Goal: Task Accomplishment & Management: Manage account settings

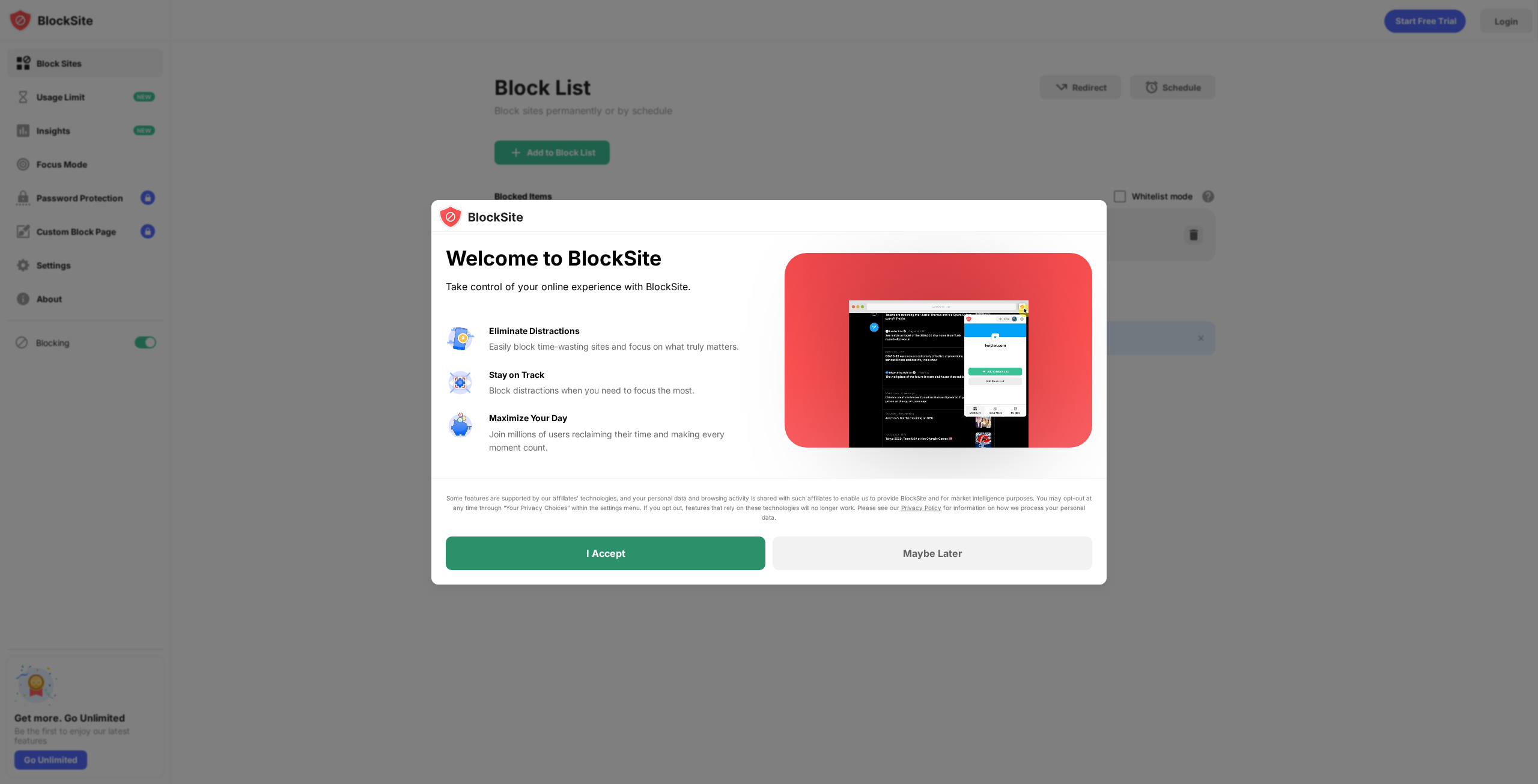
click at [672, 557] on div "I Accept" at bounding box center [606, 553] width 319 height 34
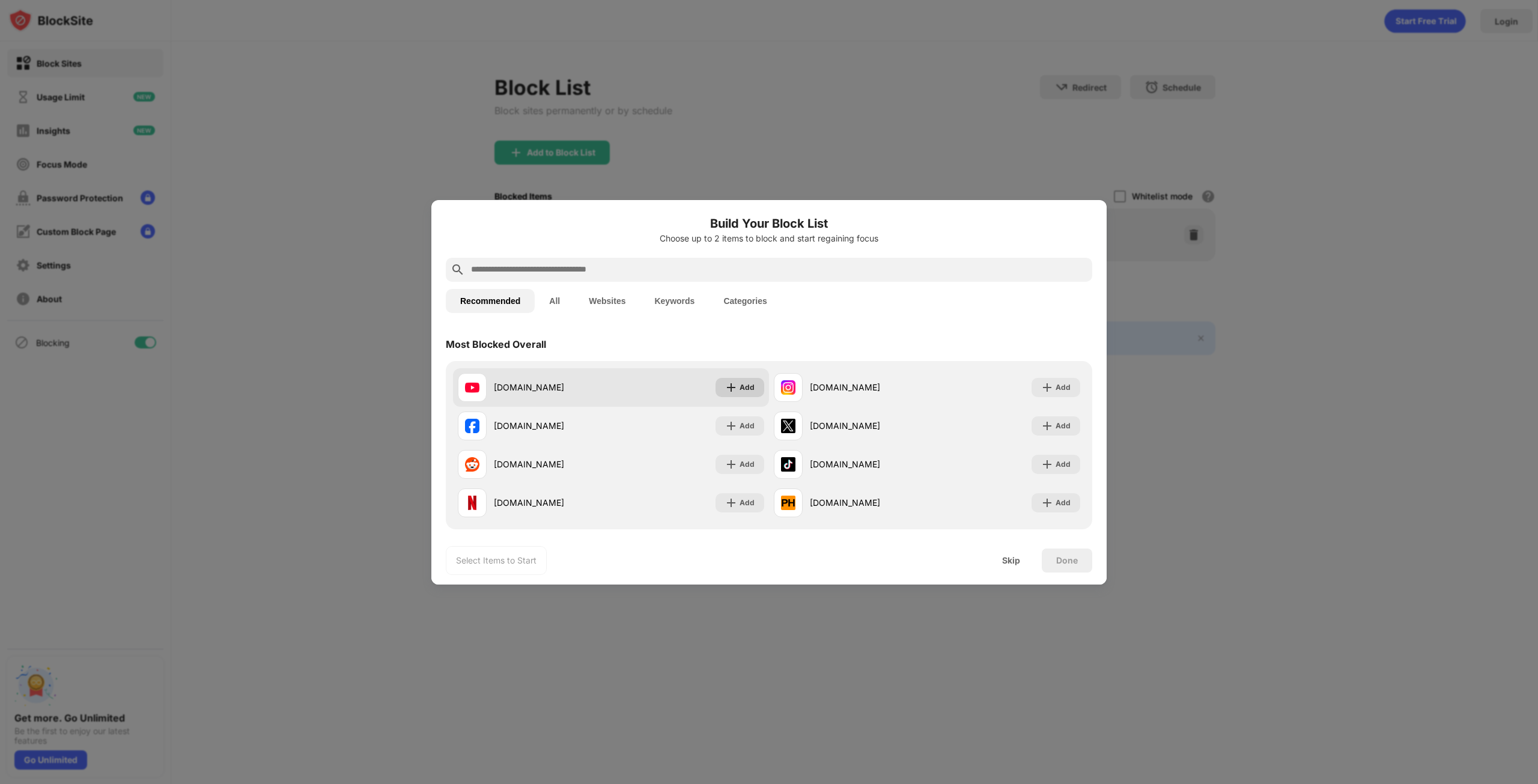
click at [725, 391] on img at bounding box center [732, 387] width 12 height 12
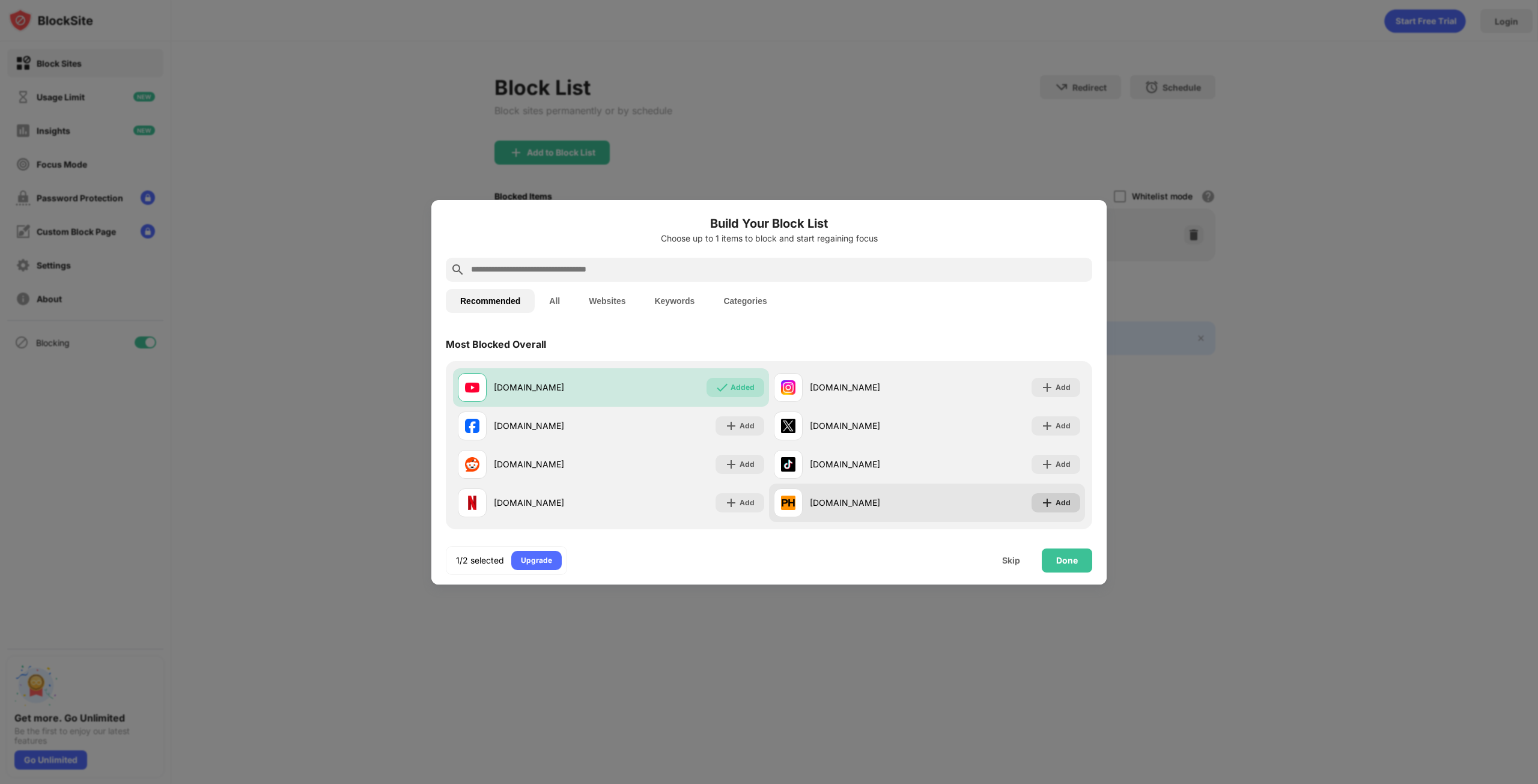
click at [1032, 502] on div "Add" at bounding box center [1056, 502] width 49 height 19
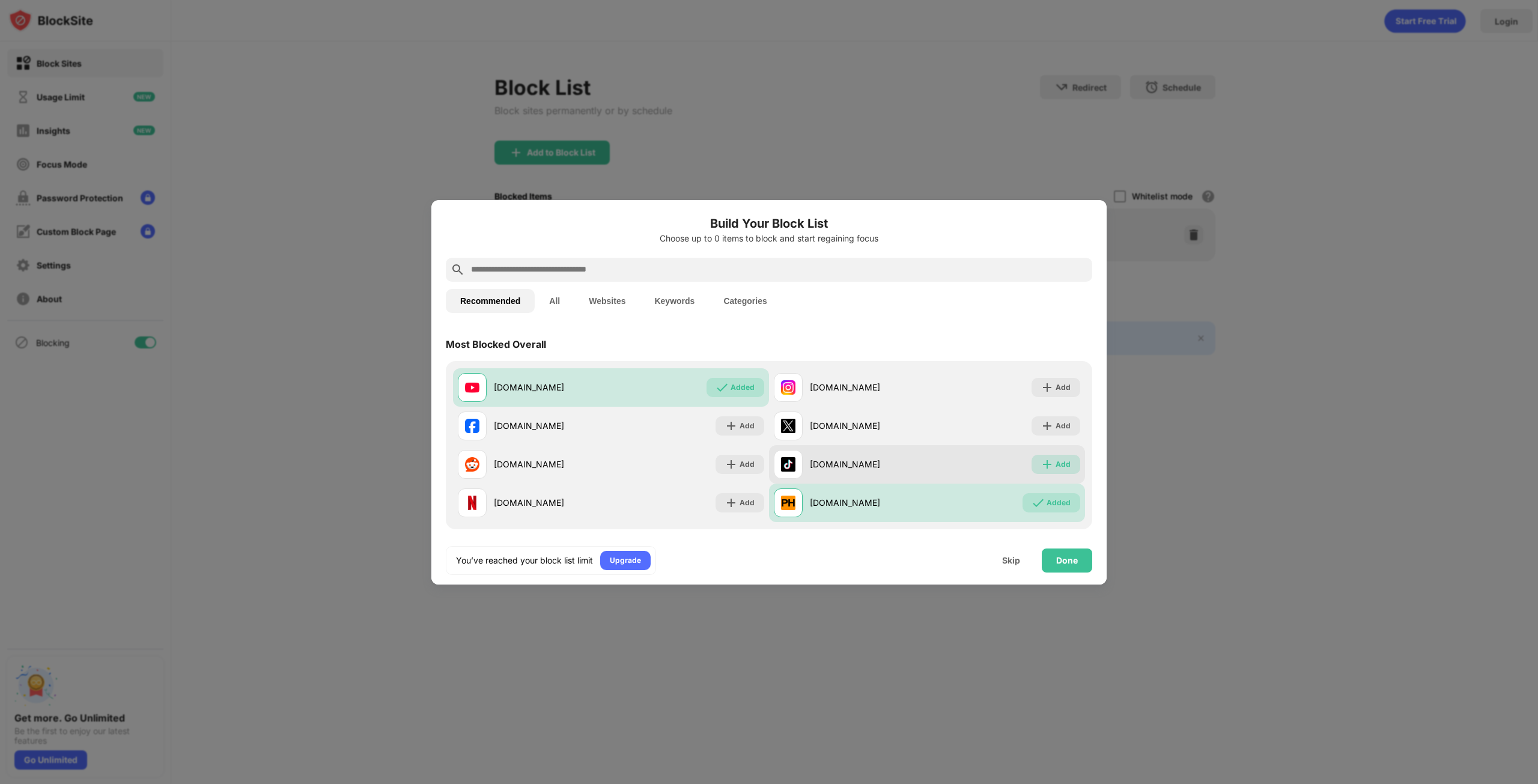
click at [1053, 473] on div "Add" at bounding box center [1056, 464] width 49 height 19
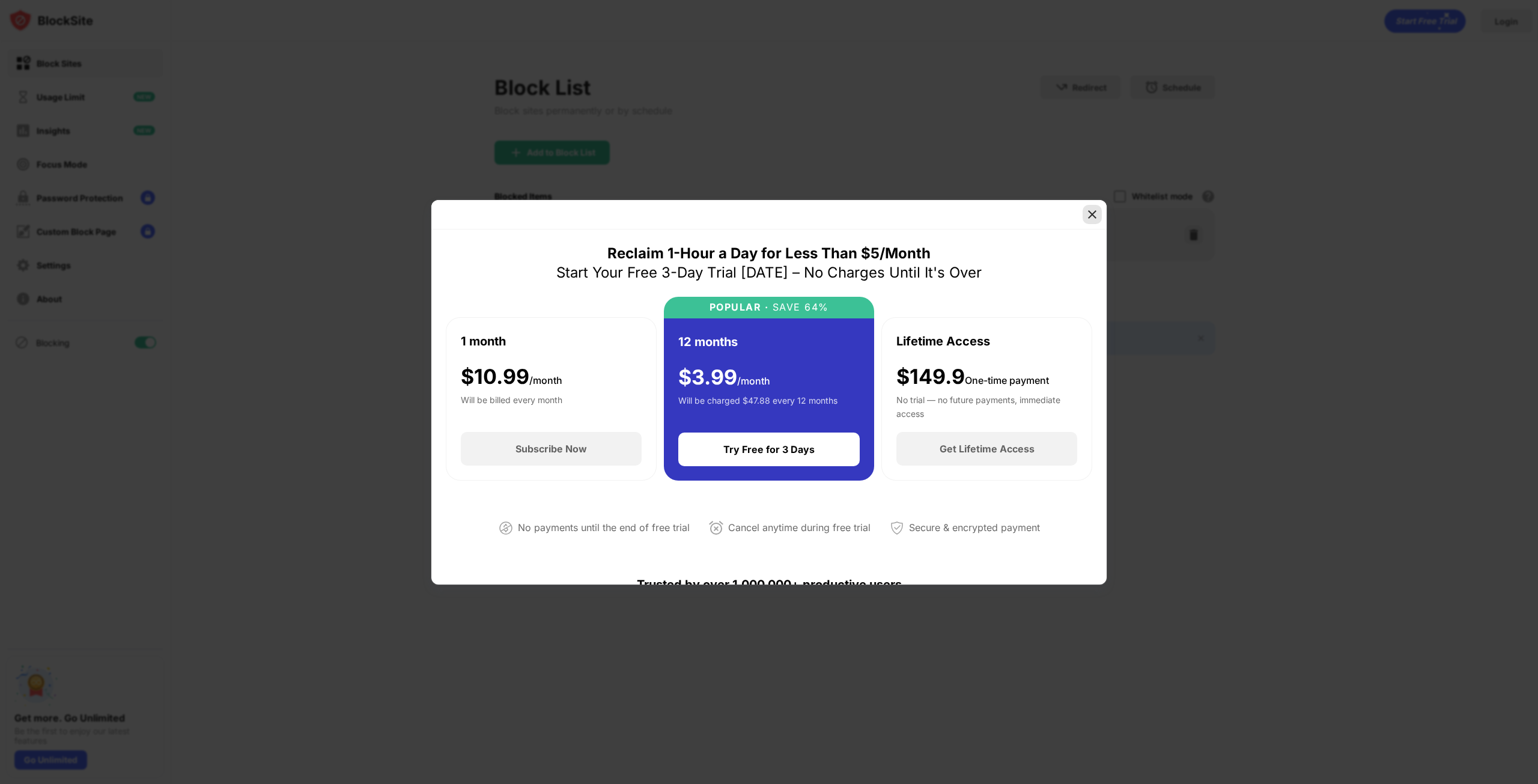
click at [1097, 218] on img at bounding box center [1093, 215] width 12 height 12
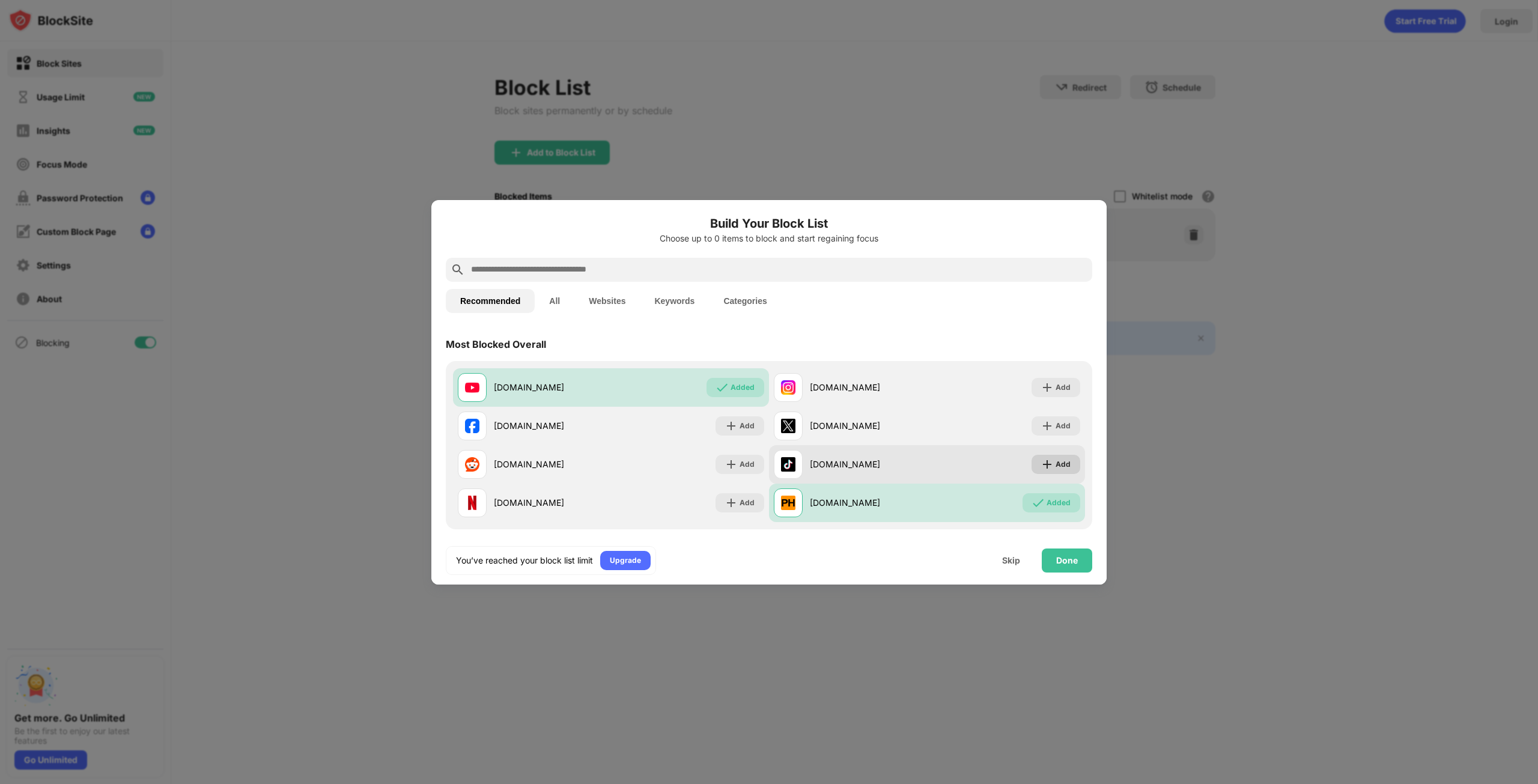
click at [1056, 463] on div "Add" at bounding box center [1063, 465] width 15 height 12
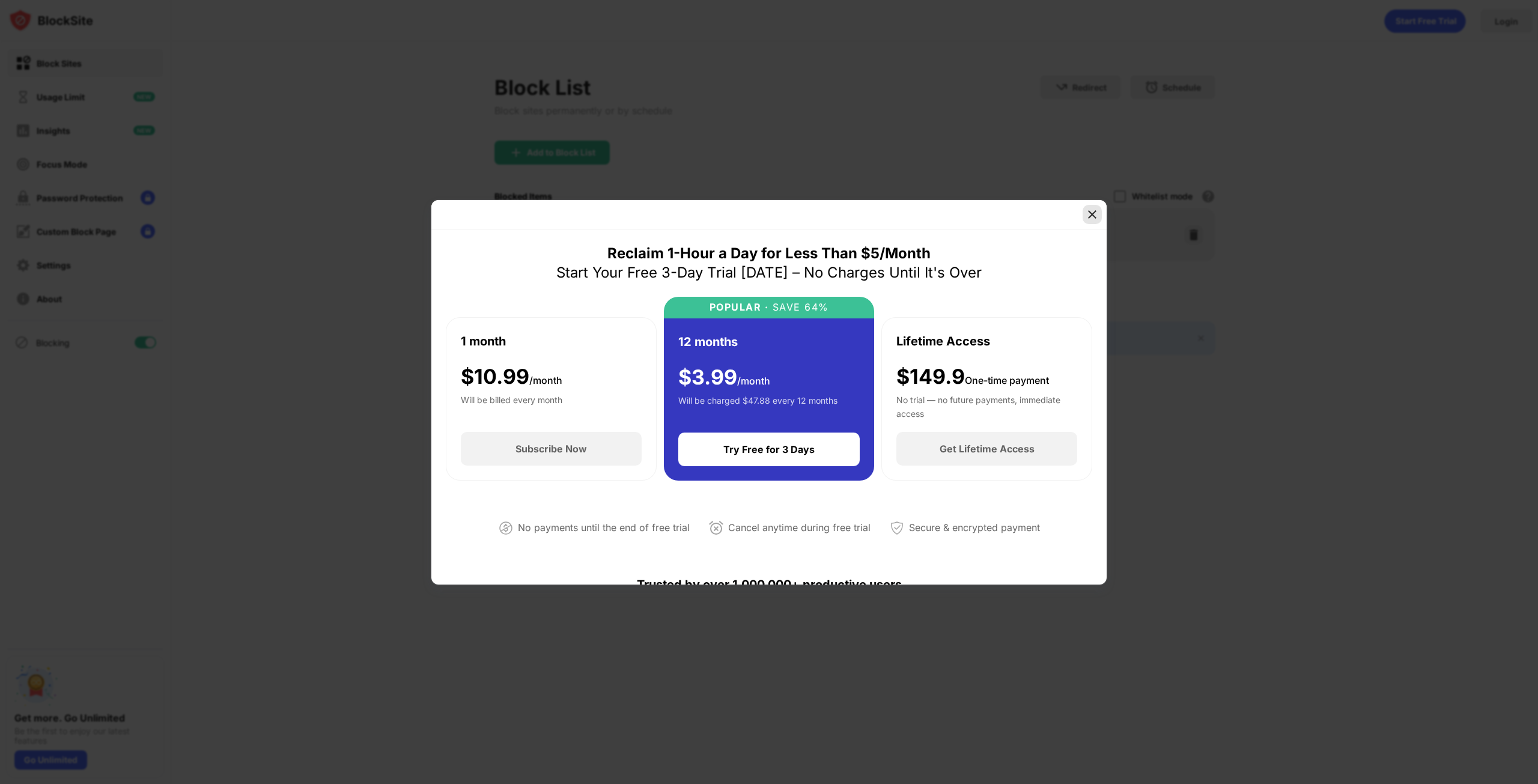
click at [1100, 215] on div at bounding box center [1092, 215] width 19 height 19
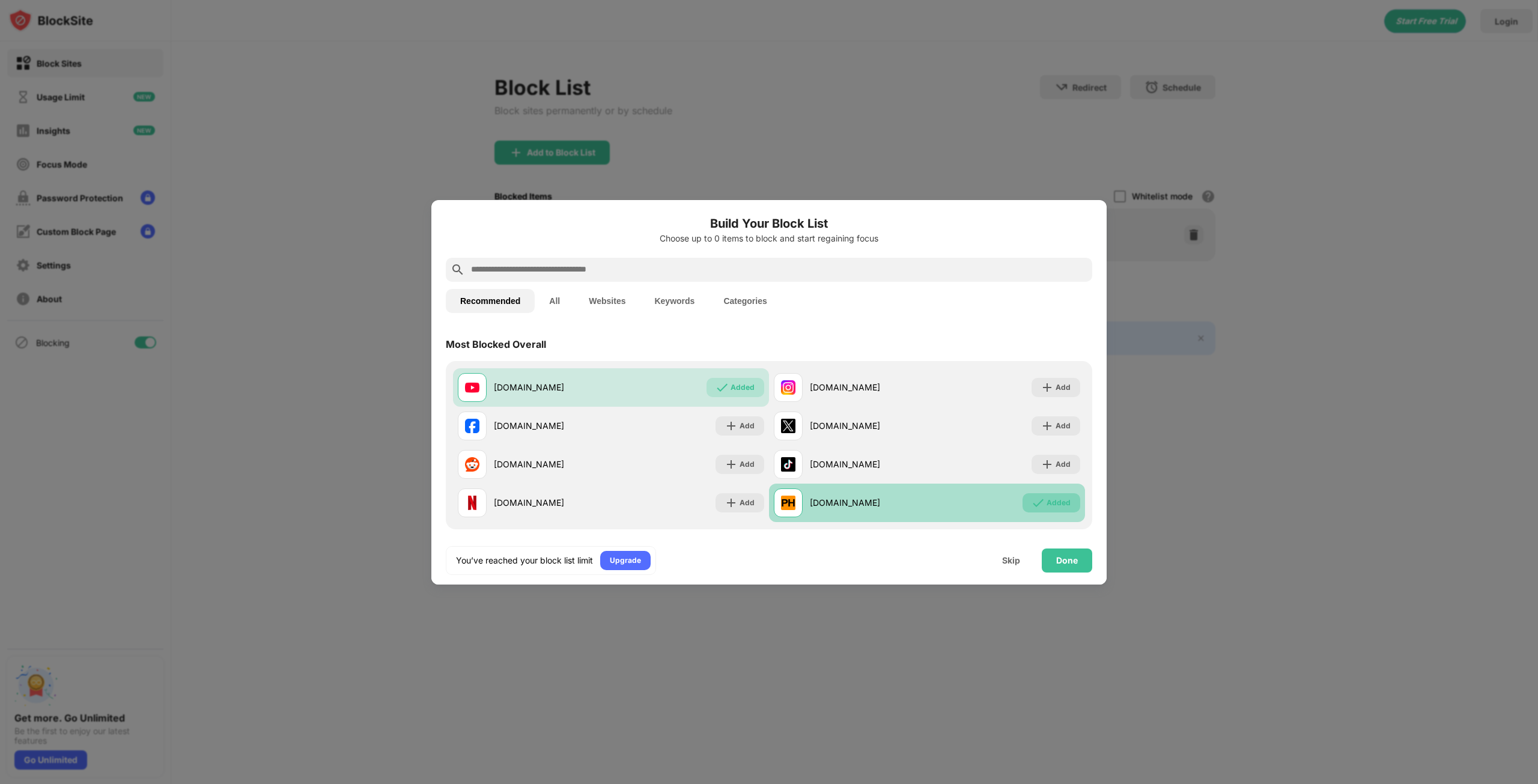
click at [1050, 502] on div "Added" at bounding box center [1058, 503] width 24 height 12
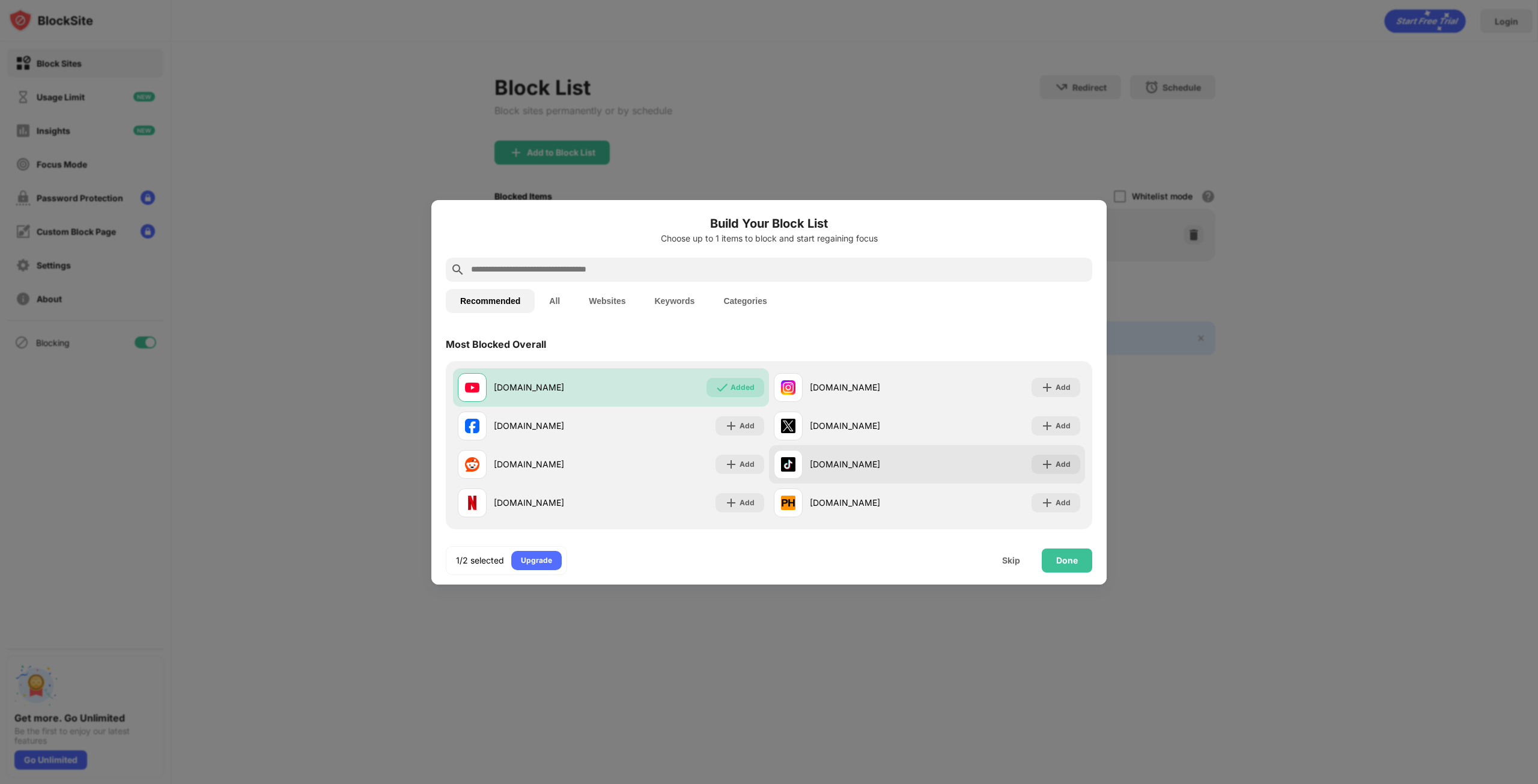
click at [1050, 452] on div "tiktok.com Add" at bounding box center [928, 465] width 316 height 39
click at [1060, 563] on div "Done" at bounding box center [1067, 560] width 22 height 9
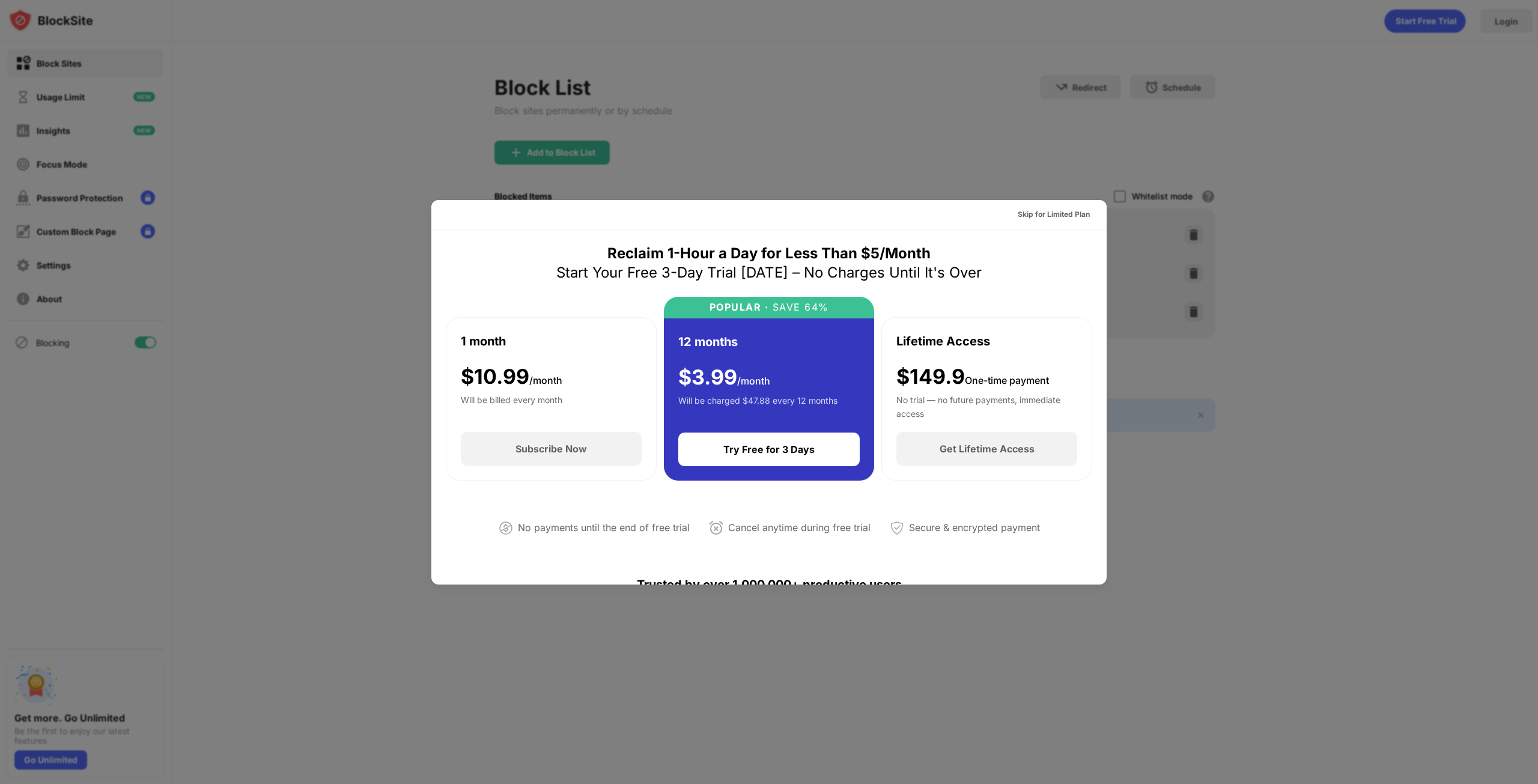
click at [299, 518] on div at bounding box center [769, 392] width 1538 height 784
click at [1347, 320] on div at bounding box center [769, 392] width 1538 height 784
click at [1054, 216] on div "Skip for Limited Plan" at bounding box center [1053, 215] width 72 height 12
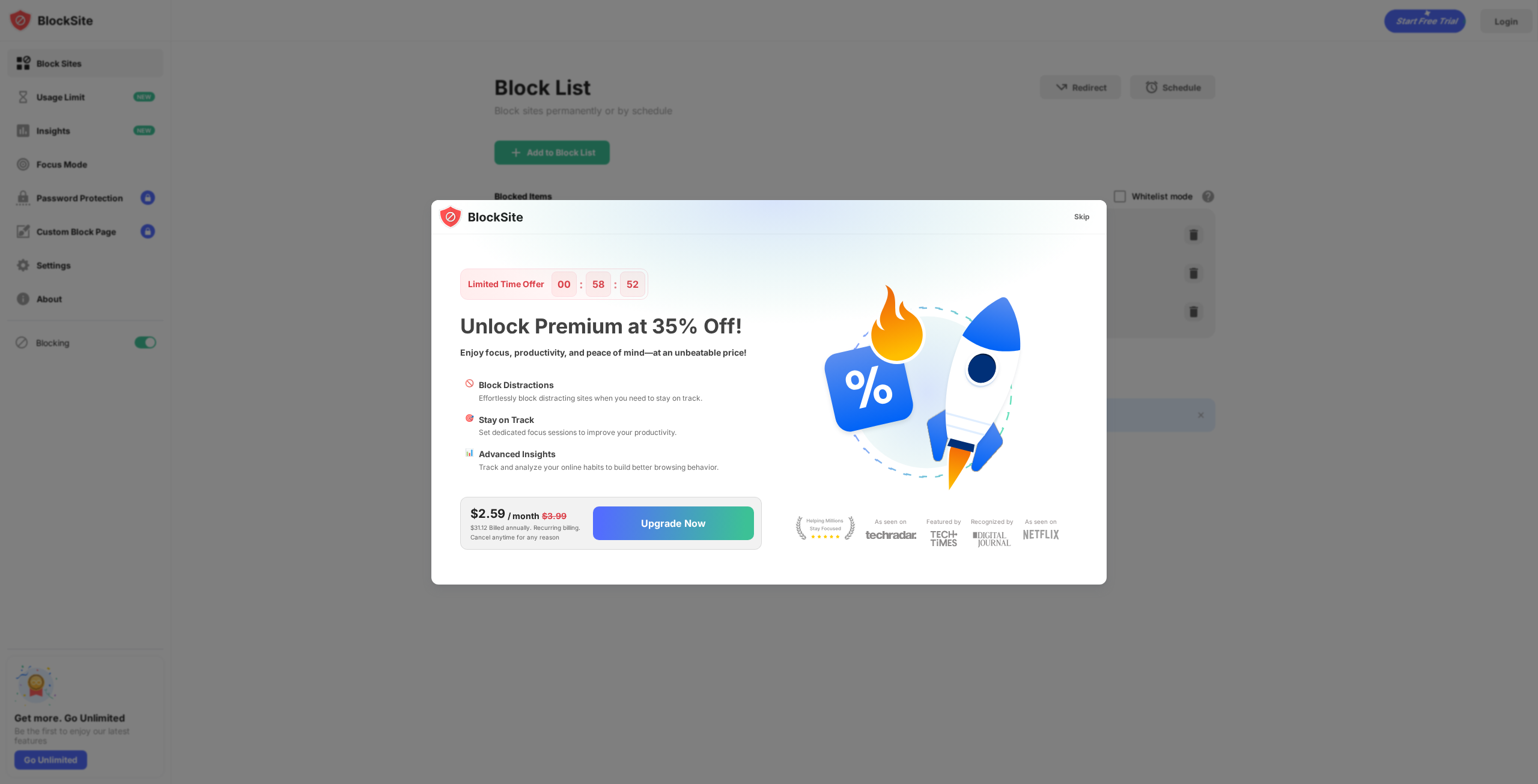
click at [1080, 211] on div "Skip" at bounding box center [1082, 217] width 15 height 12
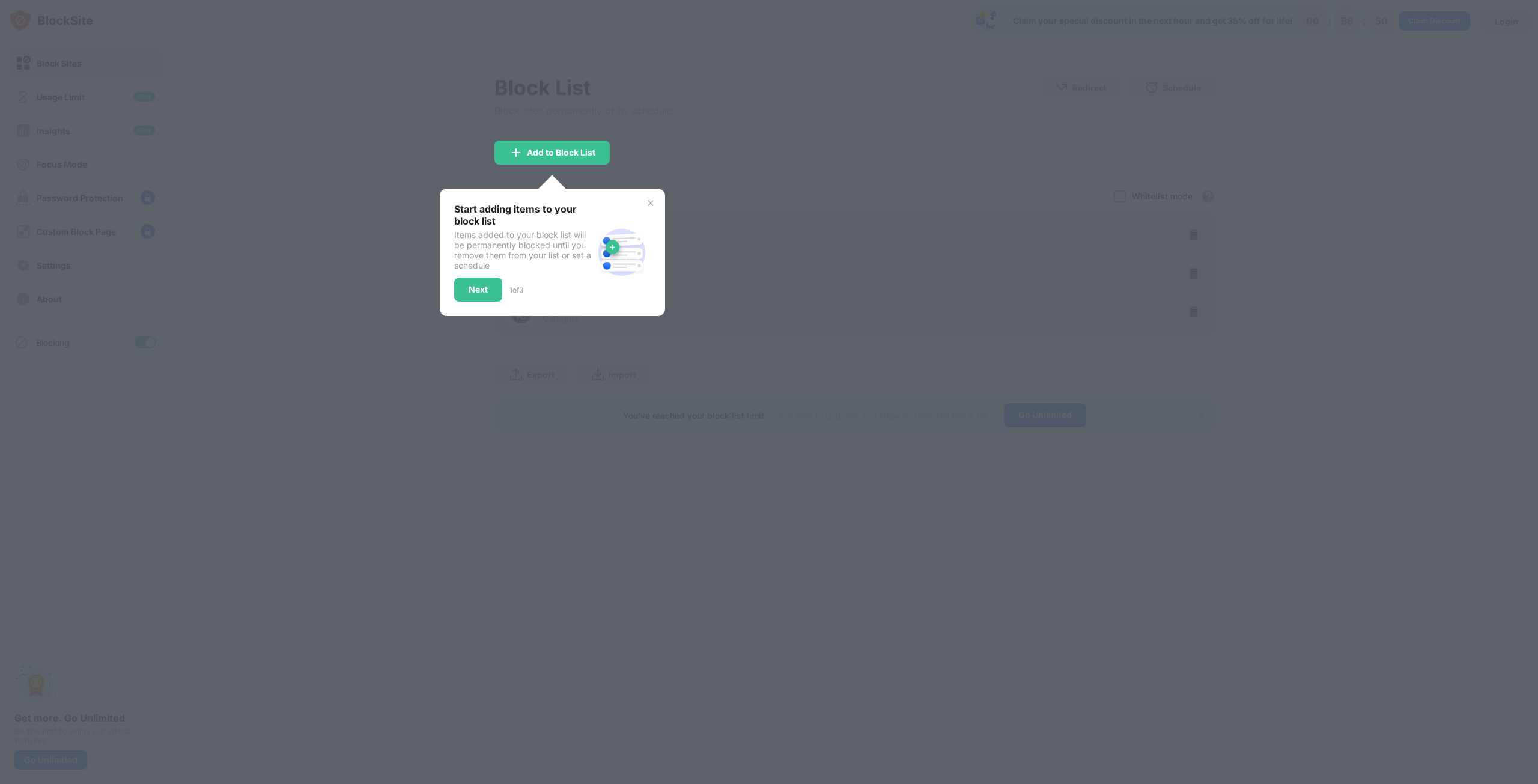
click at [718, 154] on div at bounding box center [769, 392] width 1538 height 784
click at [649, 203] on img at bounding box center [651, 203] width 9 height 9
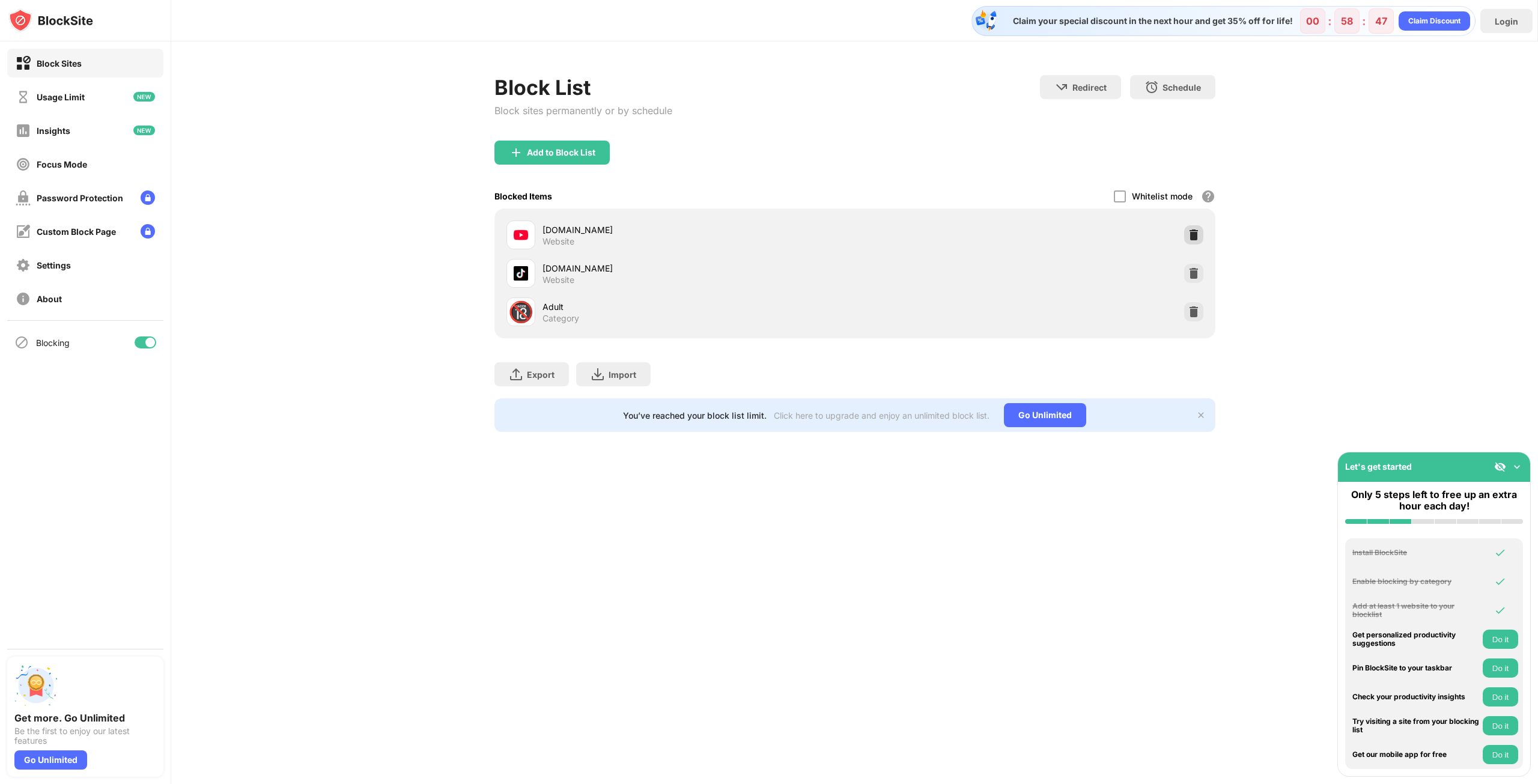
click at [1193, 233] on img at bounding box center [1194, 235] width 12 height 12
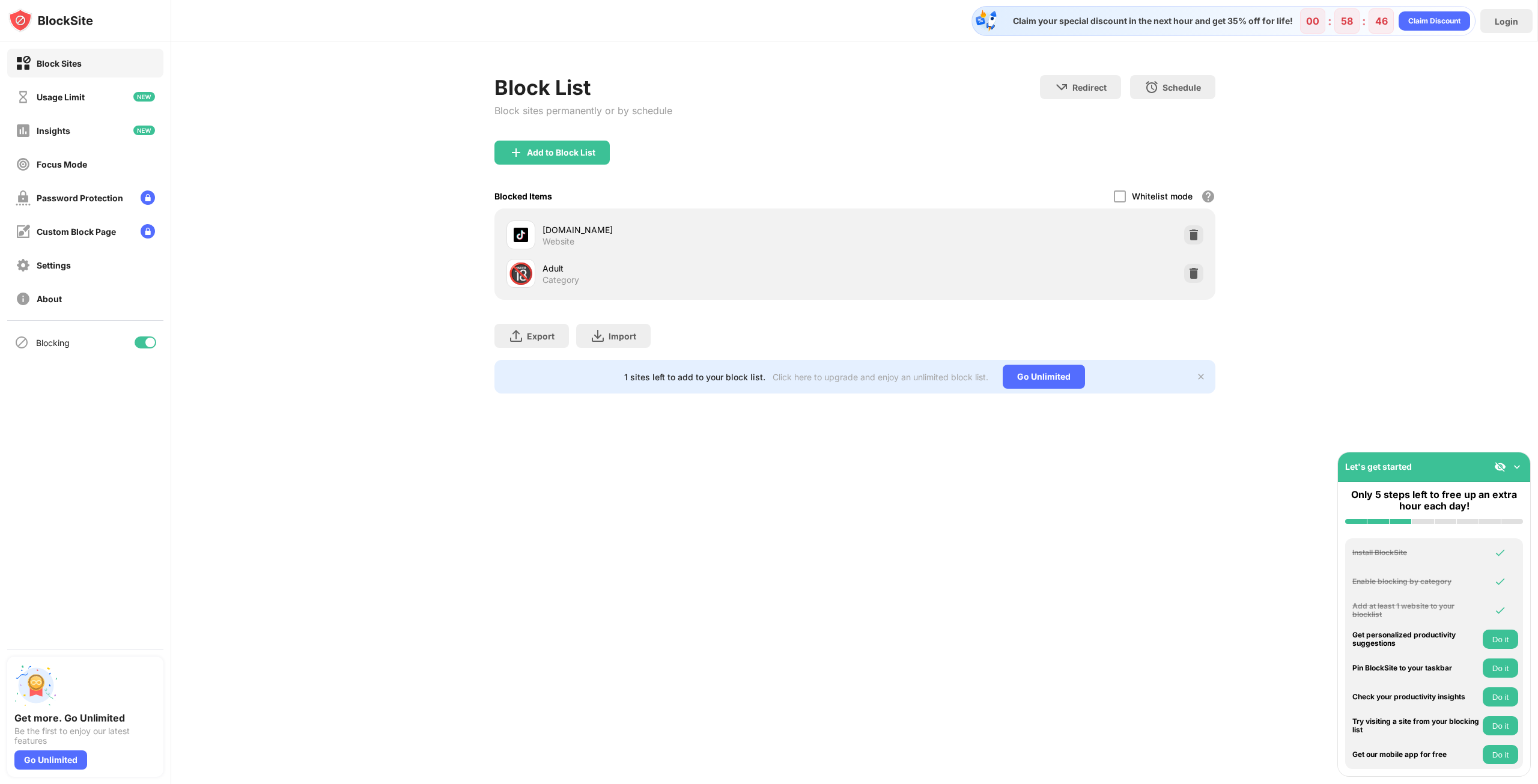
click at [1193, 233] on img at bounding box center [1194, 235] width 12 height 12
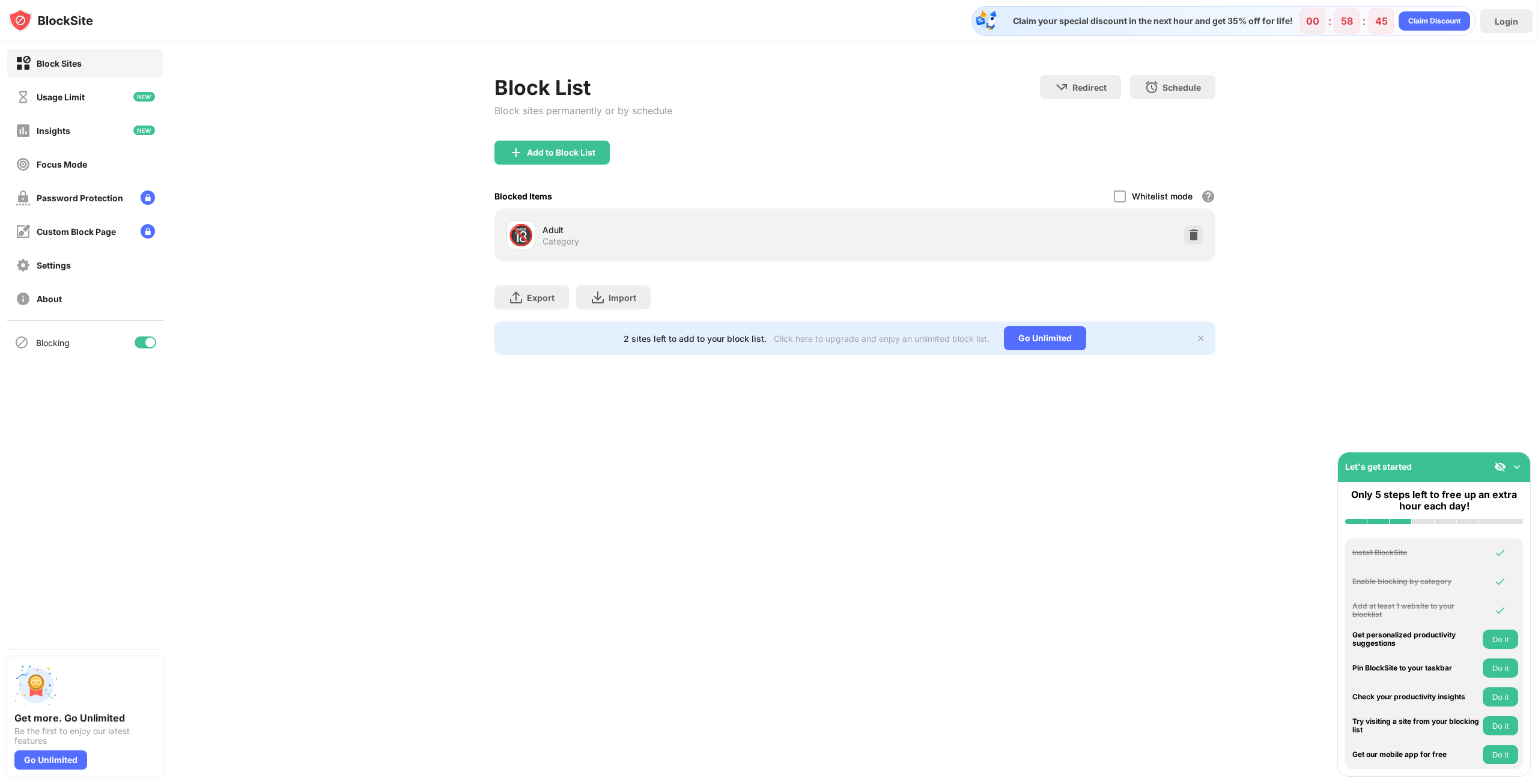
click at [1193, 233] on img at bounding box center [1194, 235] width 12 height 12
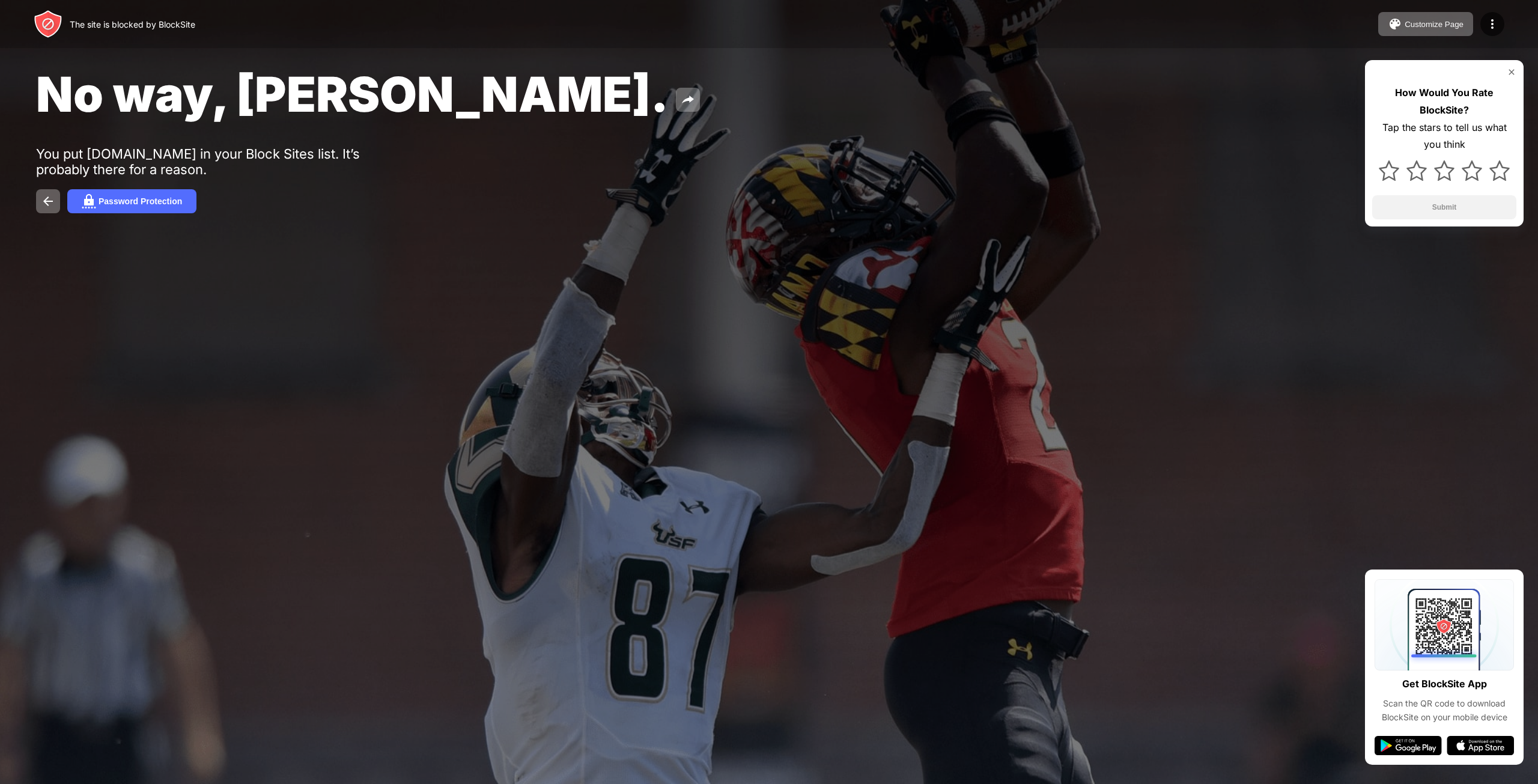
click at [1212, 221] on div "No way, Jose. You put youtube.com in your Block Sites list. It’s probably there…" at bounding box center [769, 139] width 1538 height 279
click at [1084, 199] on div "Password Protection" at bounding box center [769, 201] width 1466 height 24
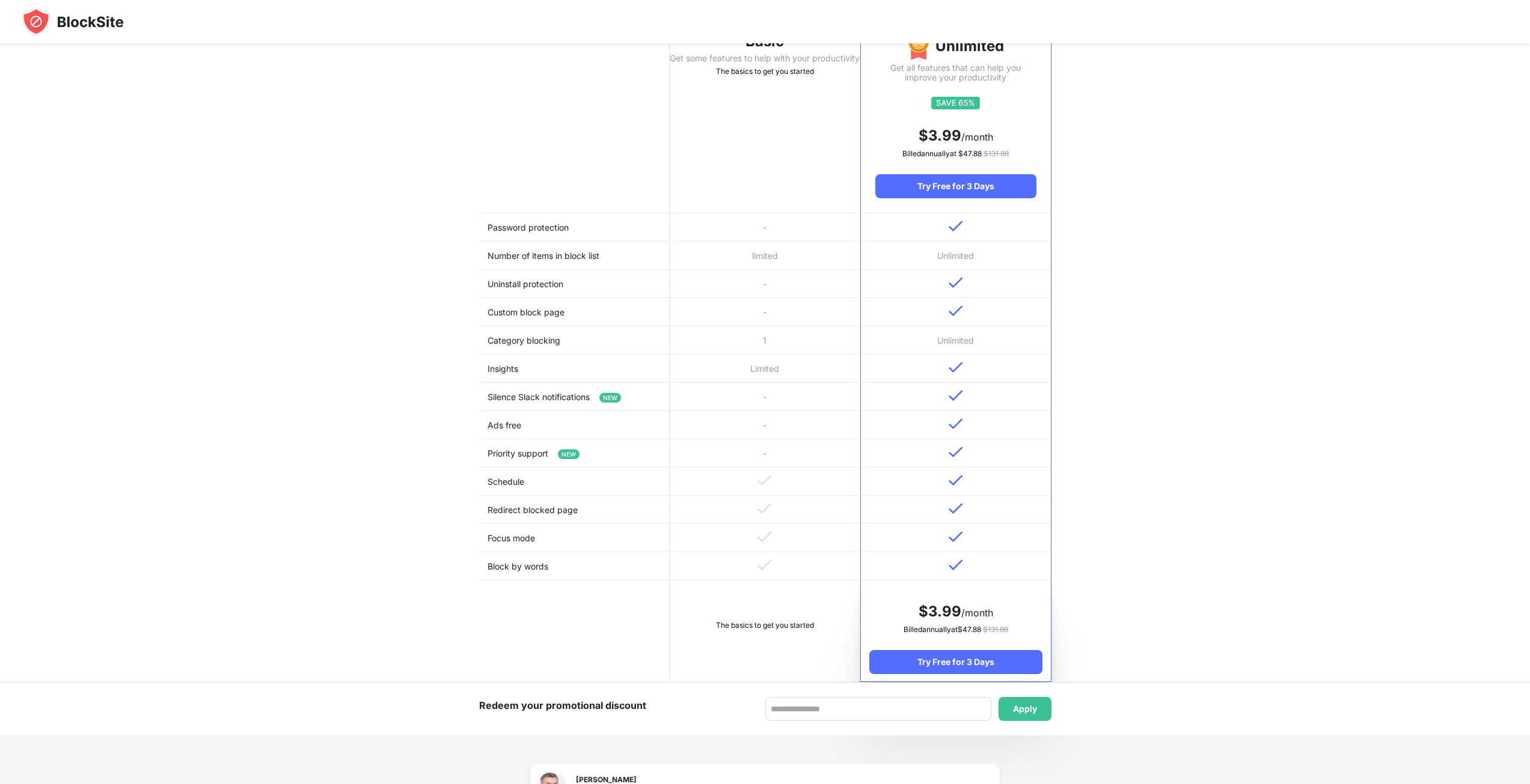
scroll to position [60, 0]
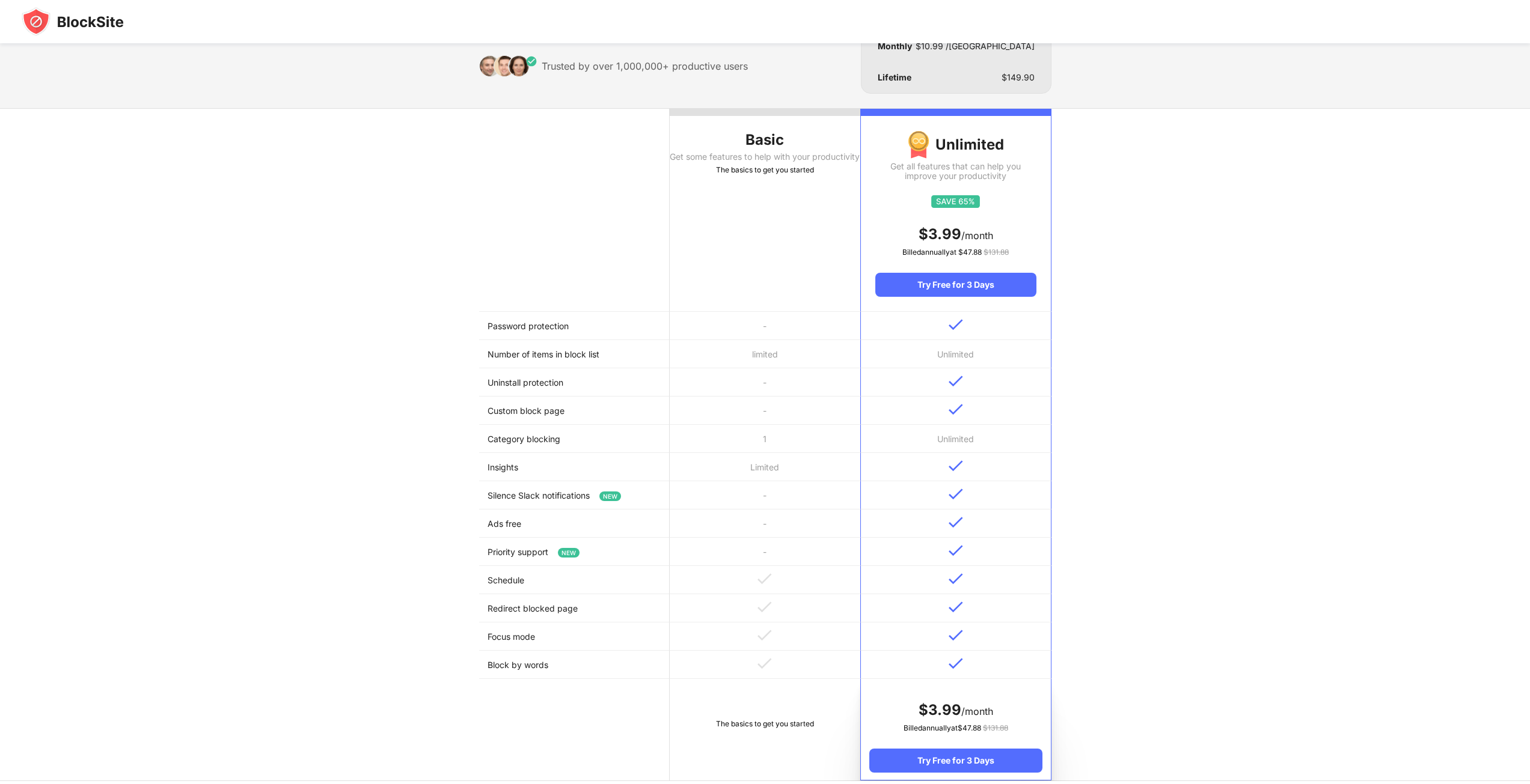
click at [759, 161] on div "Get some features to help with your productivity" at bounding box center [764, 157] width 191 height 9
click at [799, 161] on div "Get some features to help with your productivity" at bounding box center [764, 157] width 191 height 9
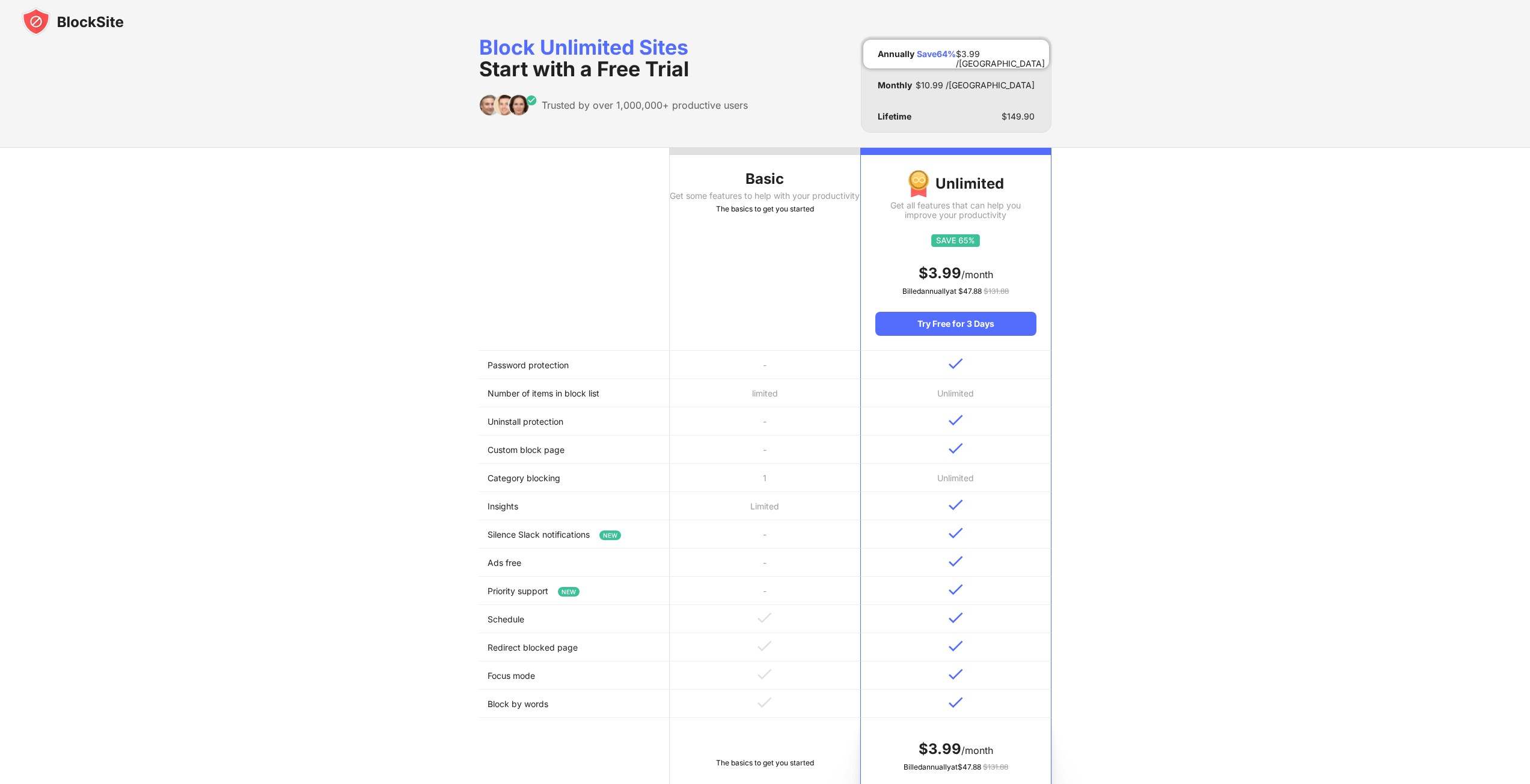
scroll to position [0, 0]
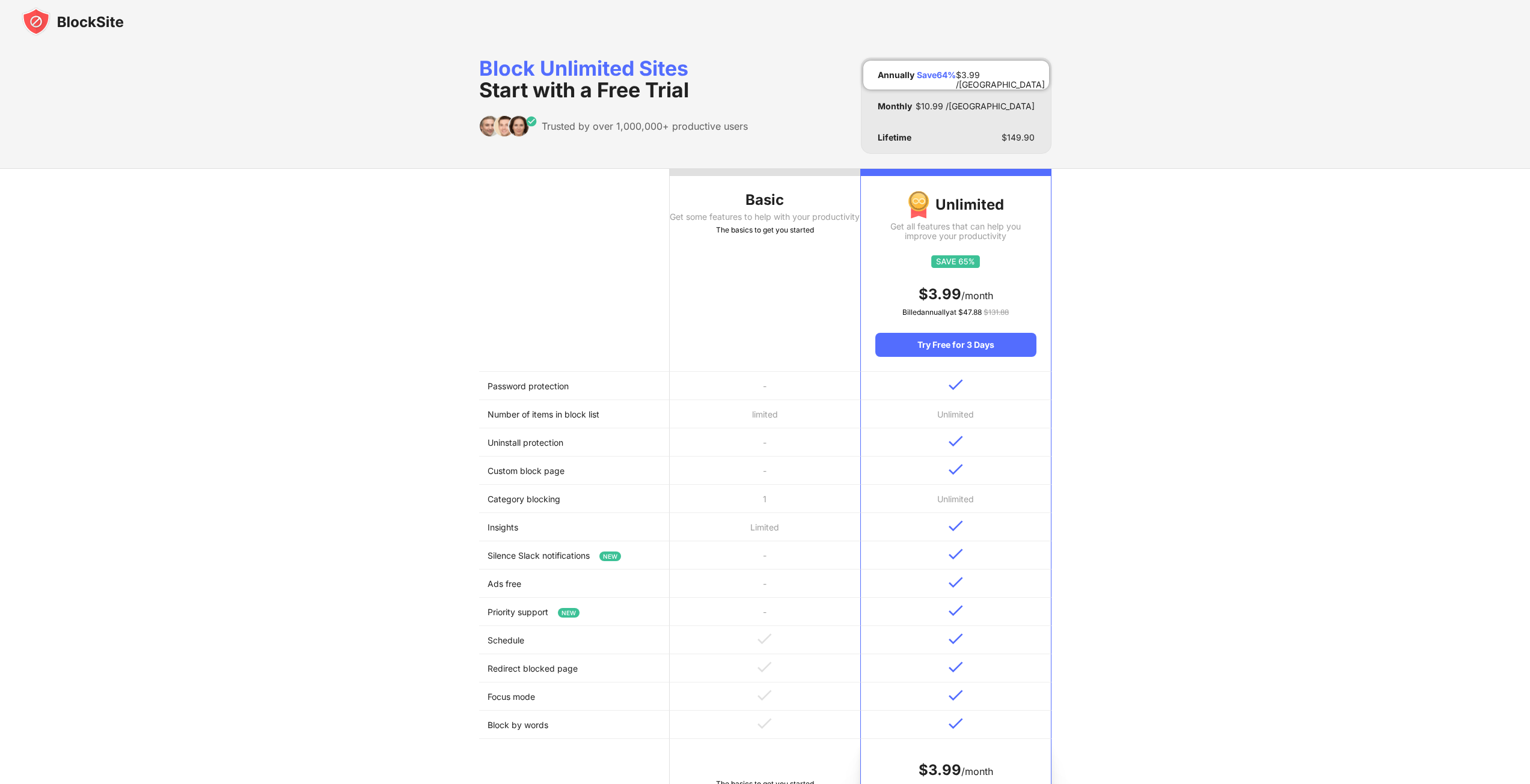
click at [77, 23] on img at bounding box center [73, 21] width 102 height 29
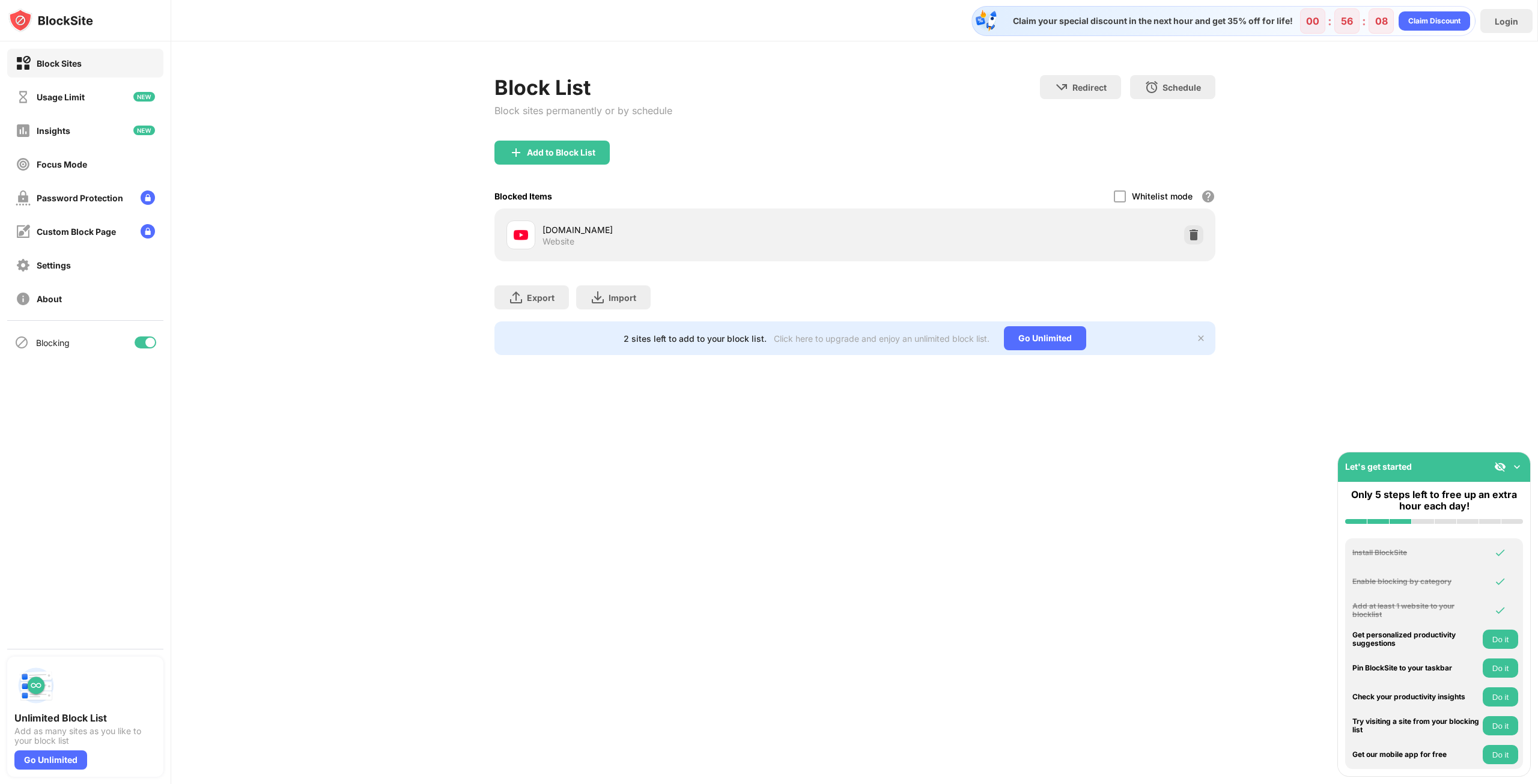
click at [1516, 468] on img at bounding box center [1517, 467] width 12 height 12
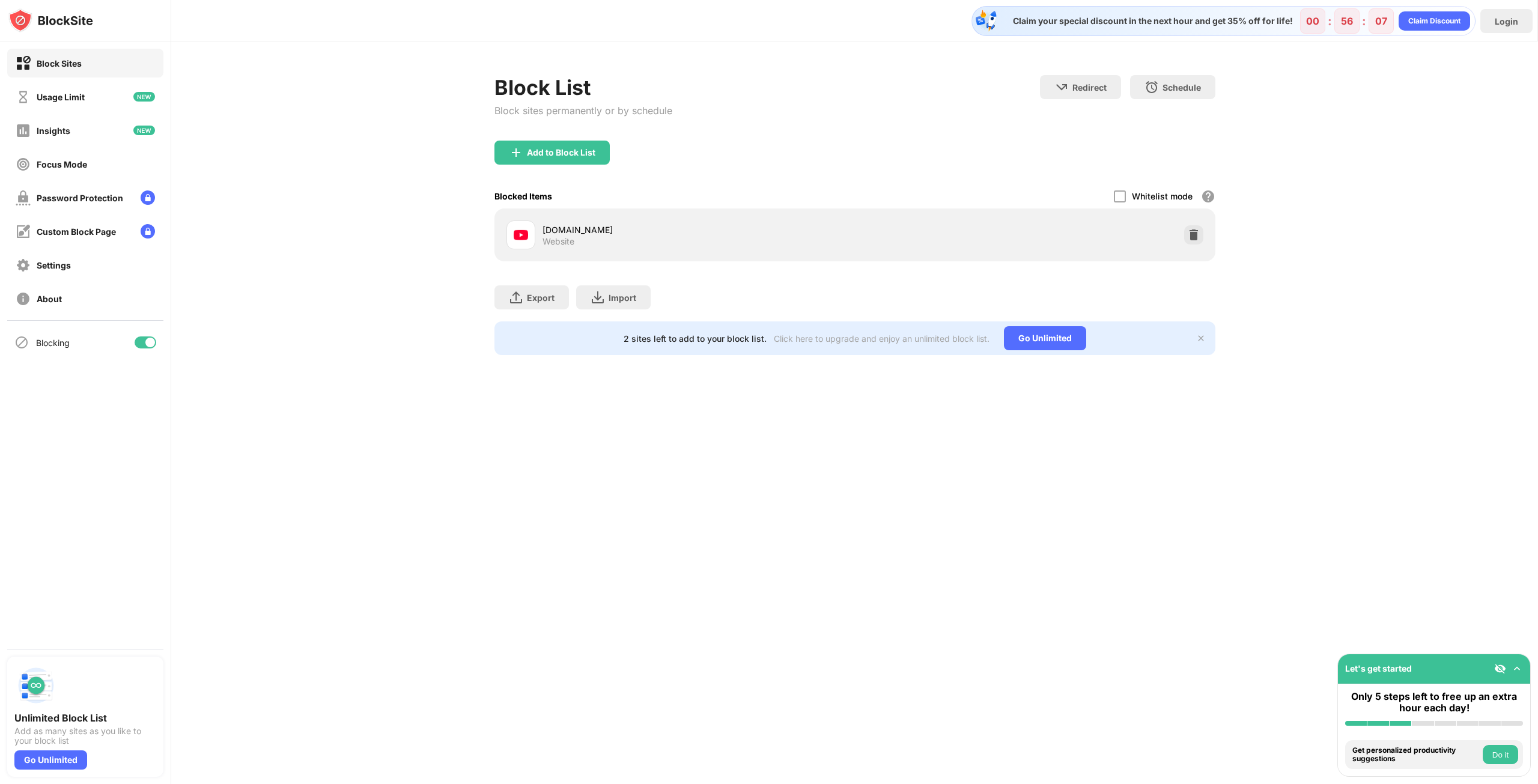
click at [1519, 672] on img at bounding box center [1517, 669] width 12 height 12
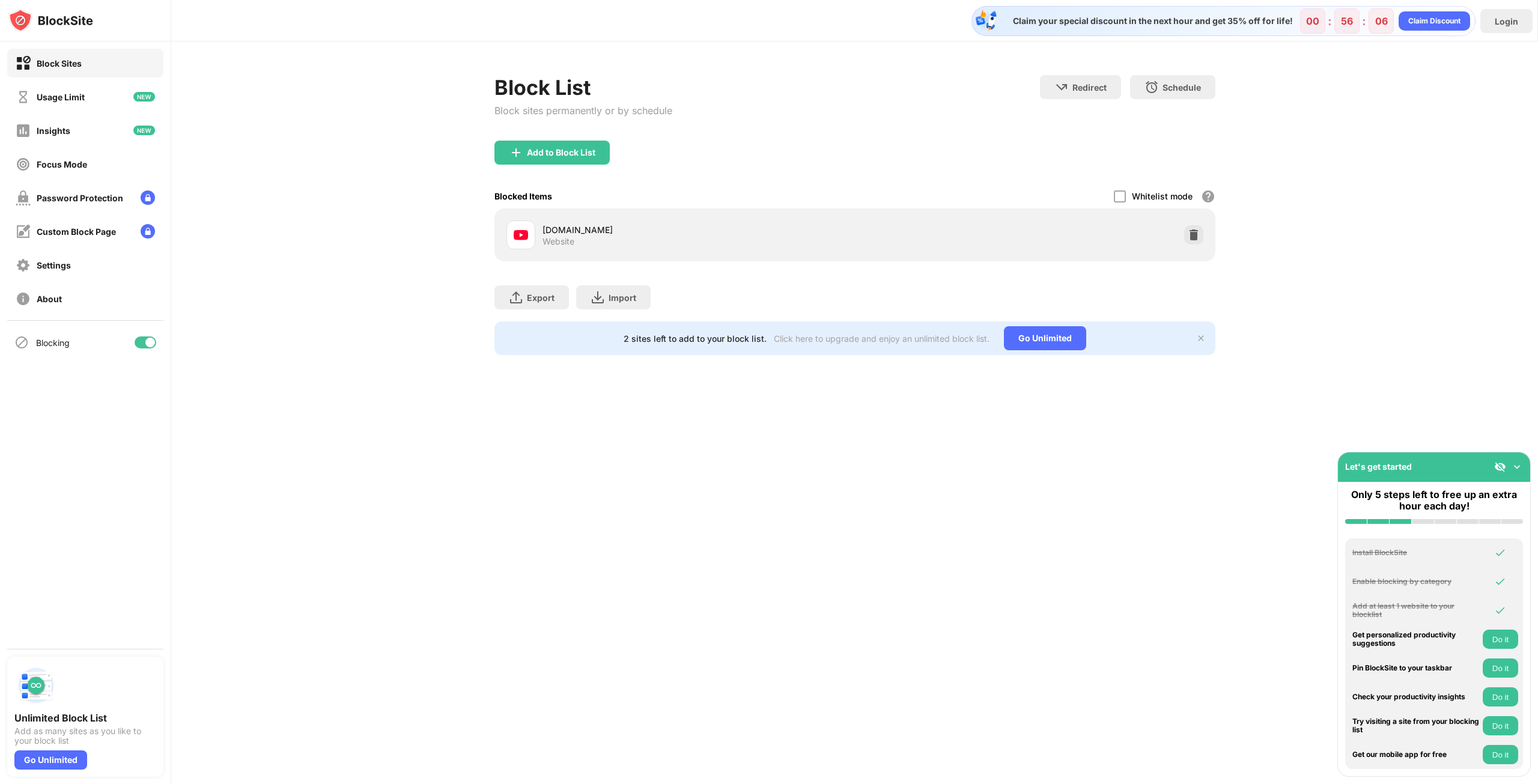
click at [1516, 469] on img at bounding box center [1517, 467] width 12 height 12
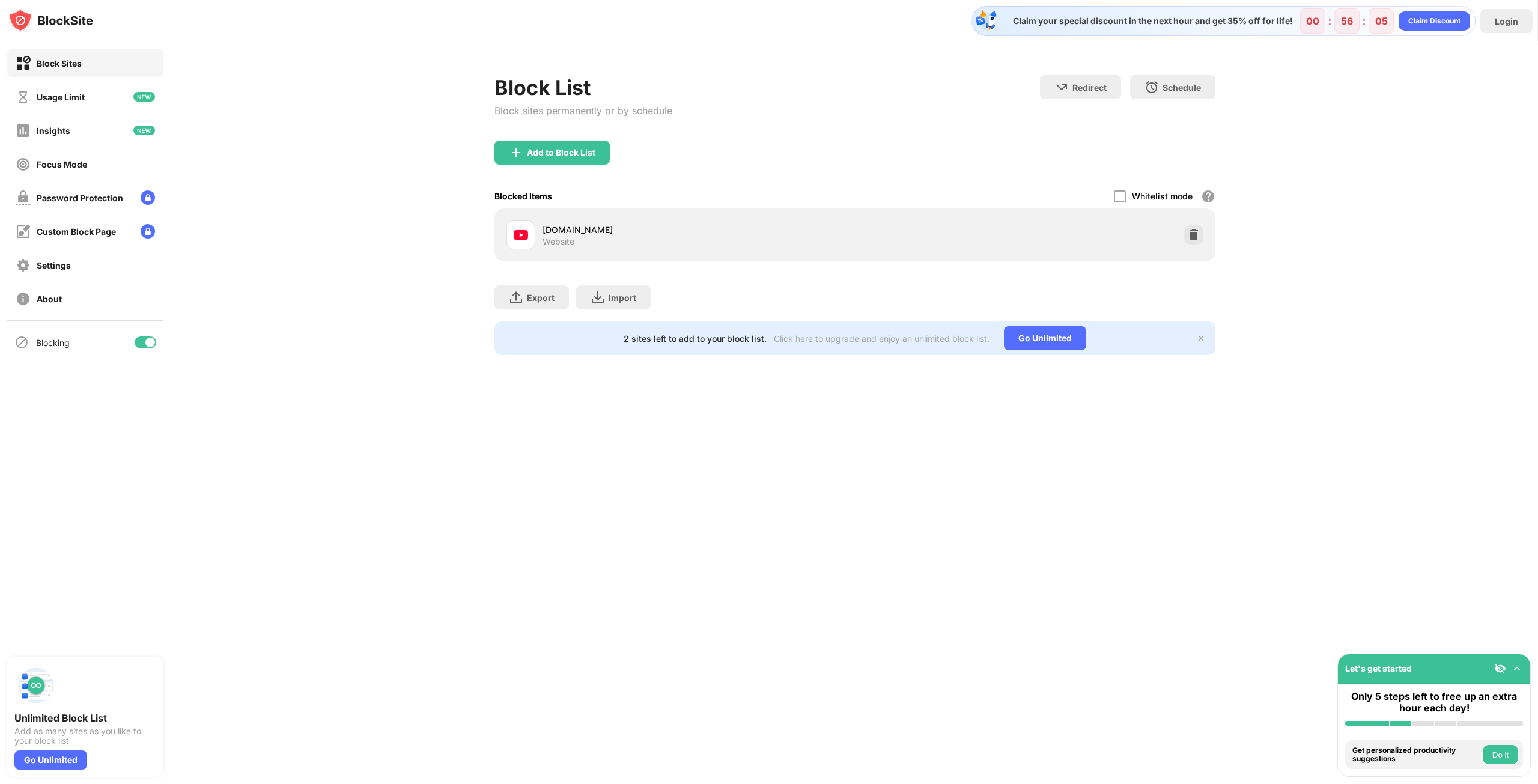
click at [1169, 679] on div "Claim your special discount in the next hour and get 35% off for life! 00 : 56 …" at bounding box center [855, 392] width 1367 height 784
